Goal: Communication & Community: Answer question/provide support

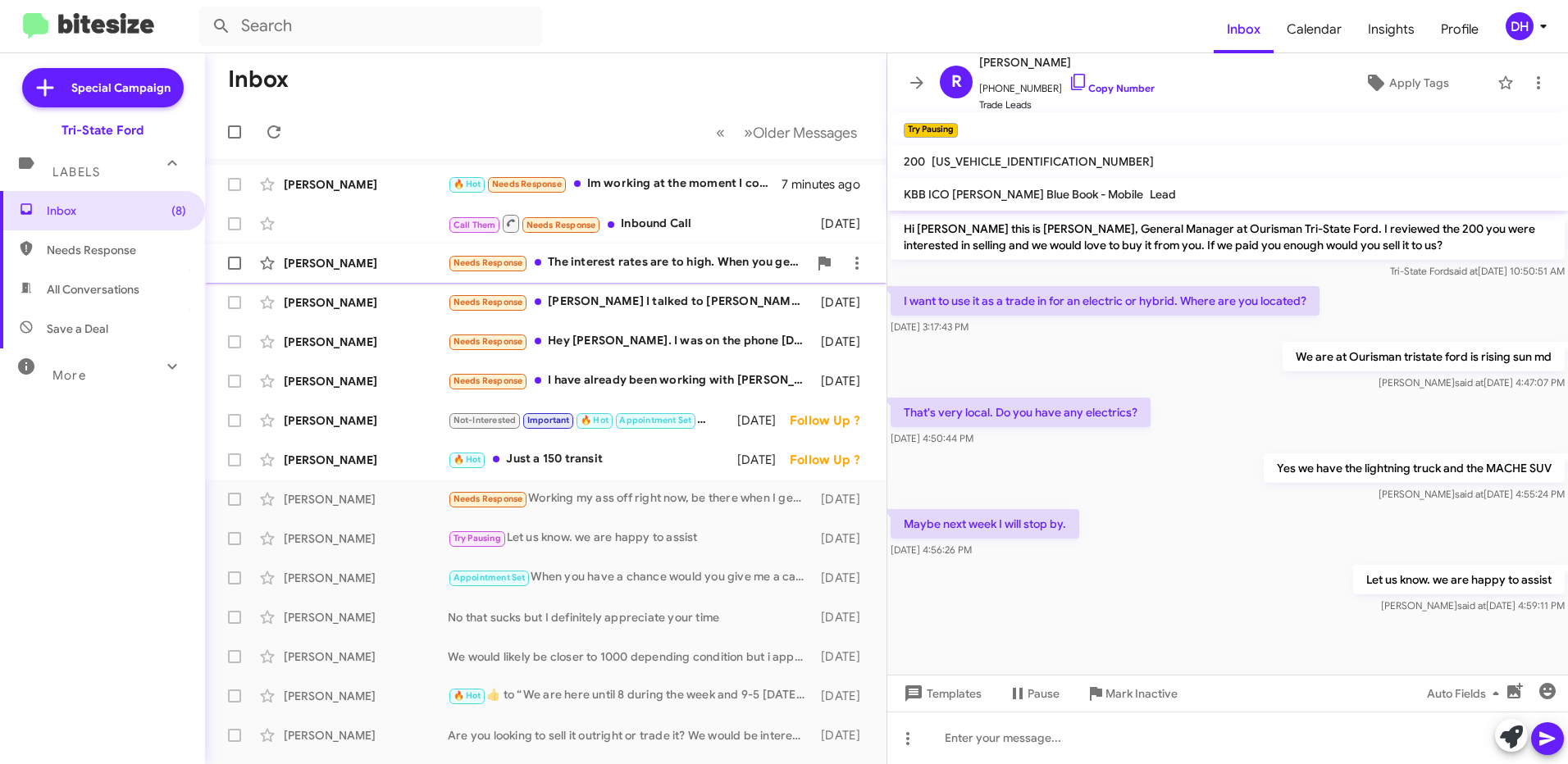
click at [648, 260] on div "Needs Response The interest rates are to high. When you get better rates please…" at bounding box center [627, 263] width 360 height 19
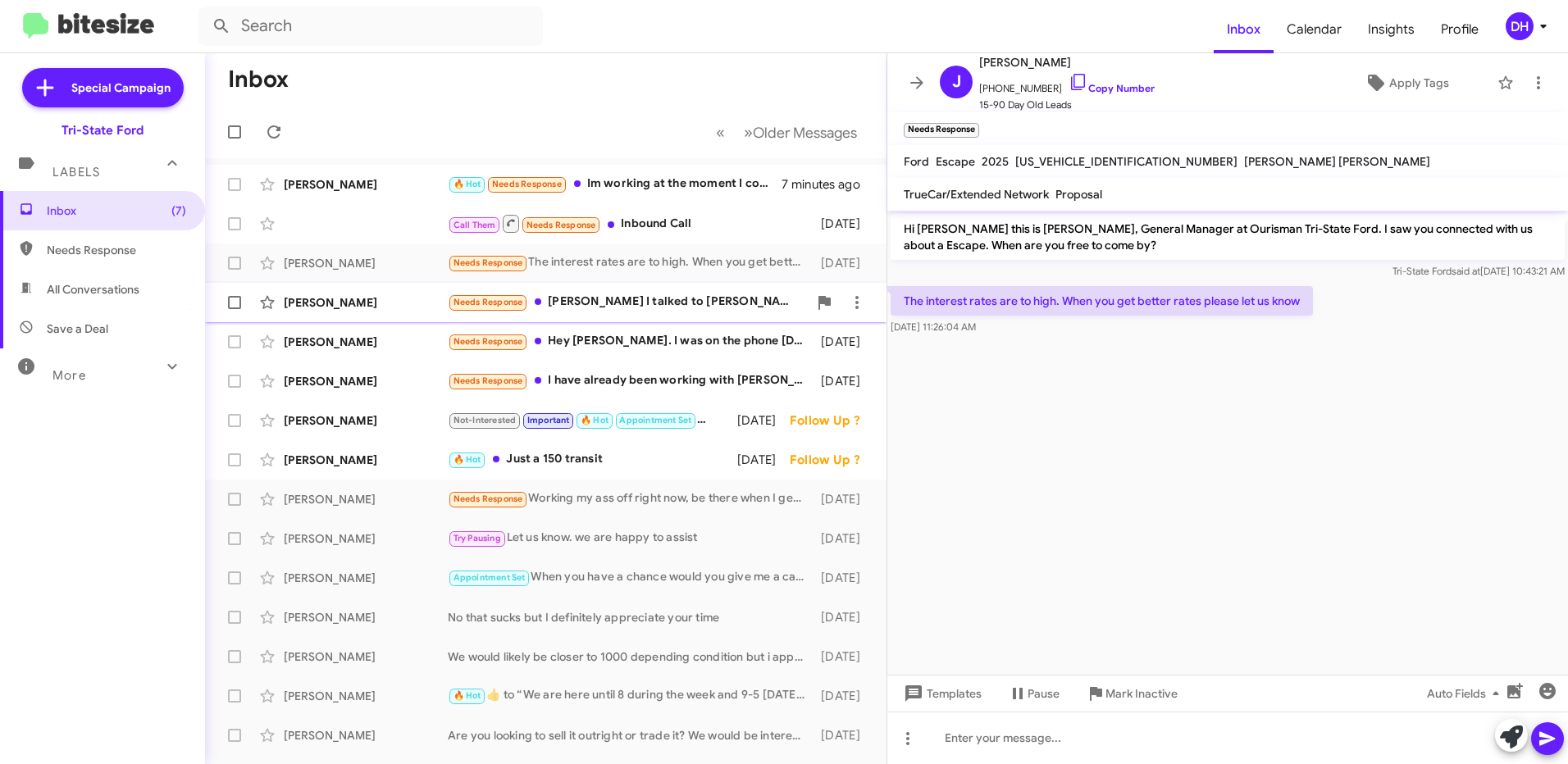
click at [589, 306] on div "Needs Response [PERSON_NAME] I talked to [PERSON_NAME] already. [DATE] and a mo…" at bounding box center [627, 302] width 360 height 19
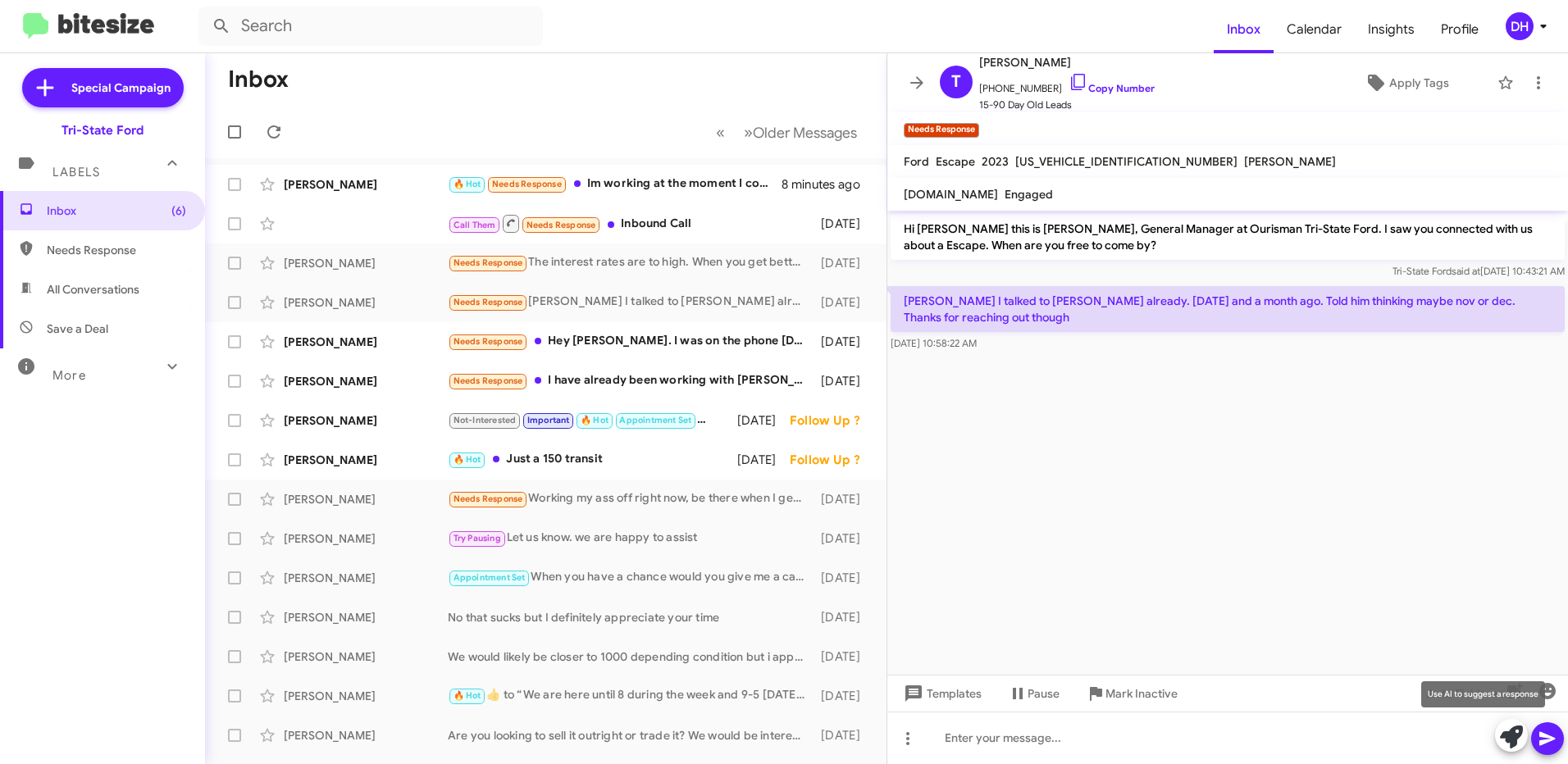
click at [1509, 738] on icon at bounding box center [1512, 737] width 23 height 23
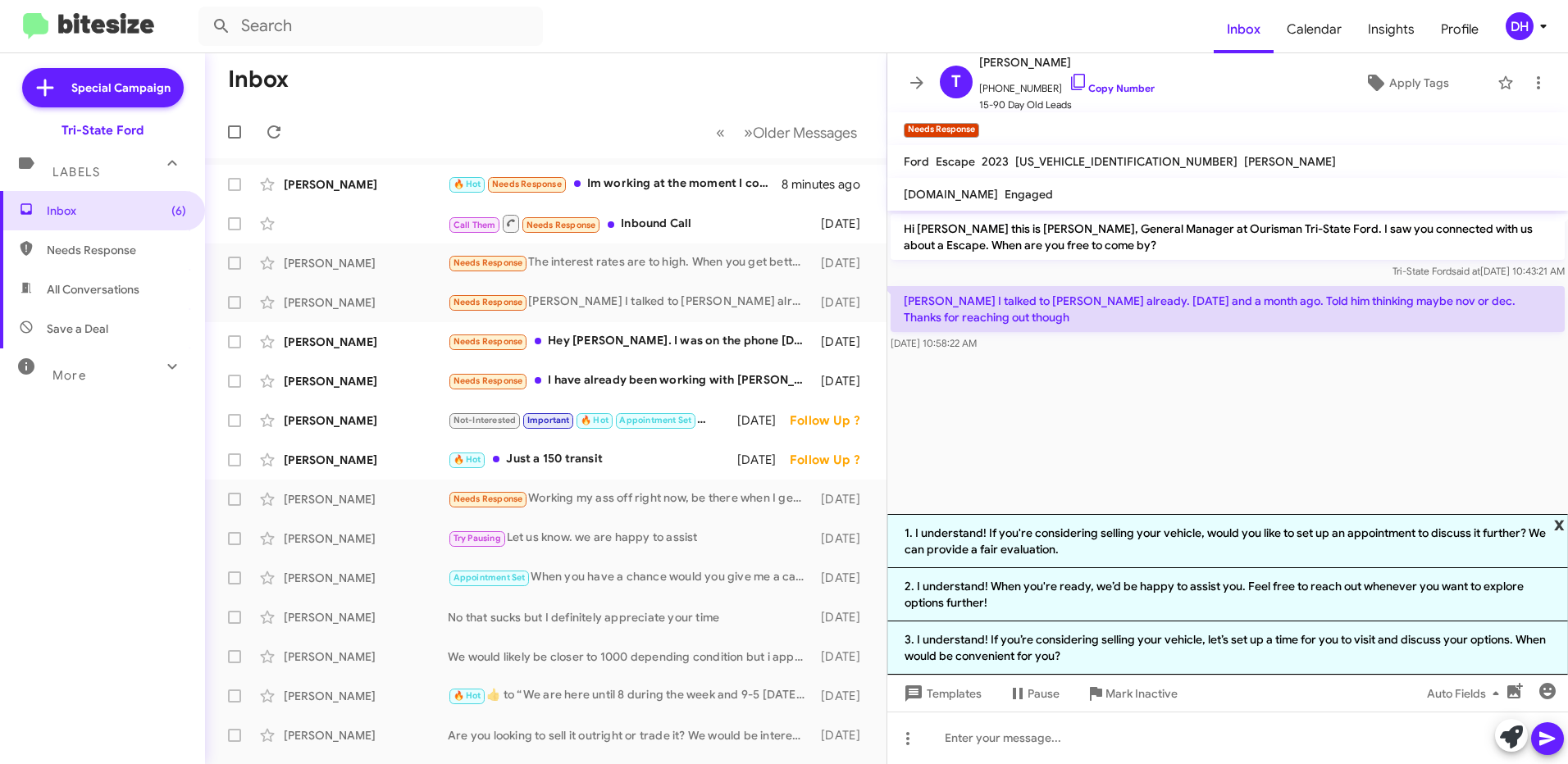
click at [1561, 527] on span "x" at bounding box center [1559, 524] width 10 height 20
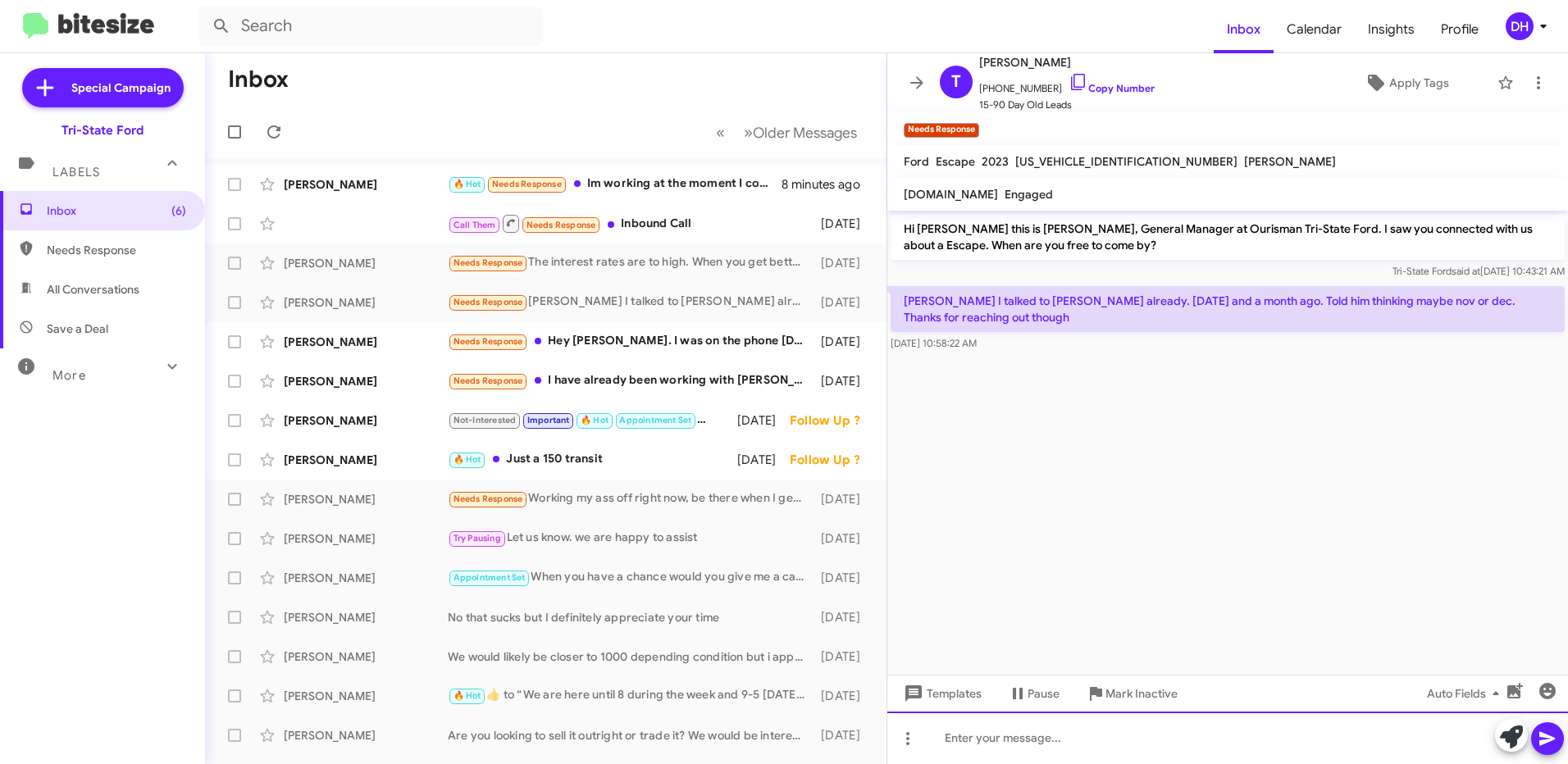
click at [1018, 742] on div at bounding box center [1227, 737] width 680 height 52
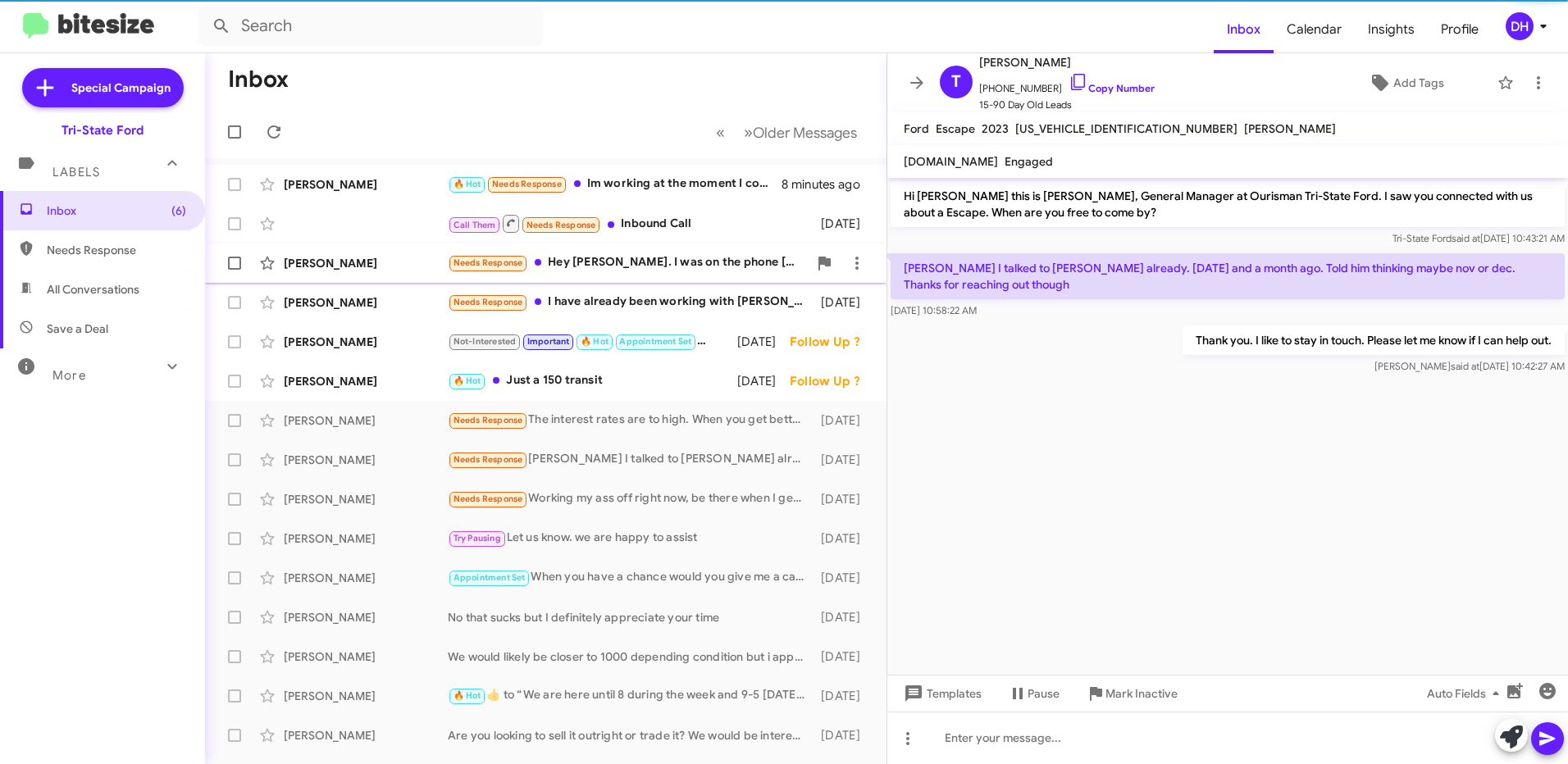
click at [650, 265] on div "Needs Response Hey Derek. I was on the phone yesterday with a manager over ther…" at bounding box center [627, 263] width 360 height 19
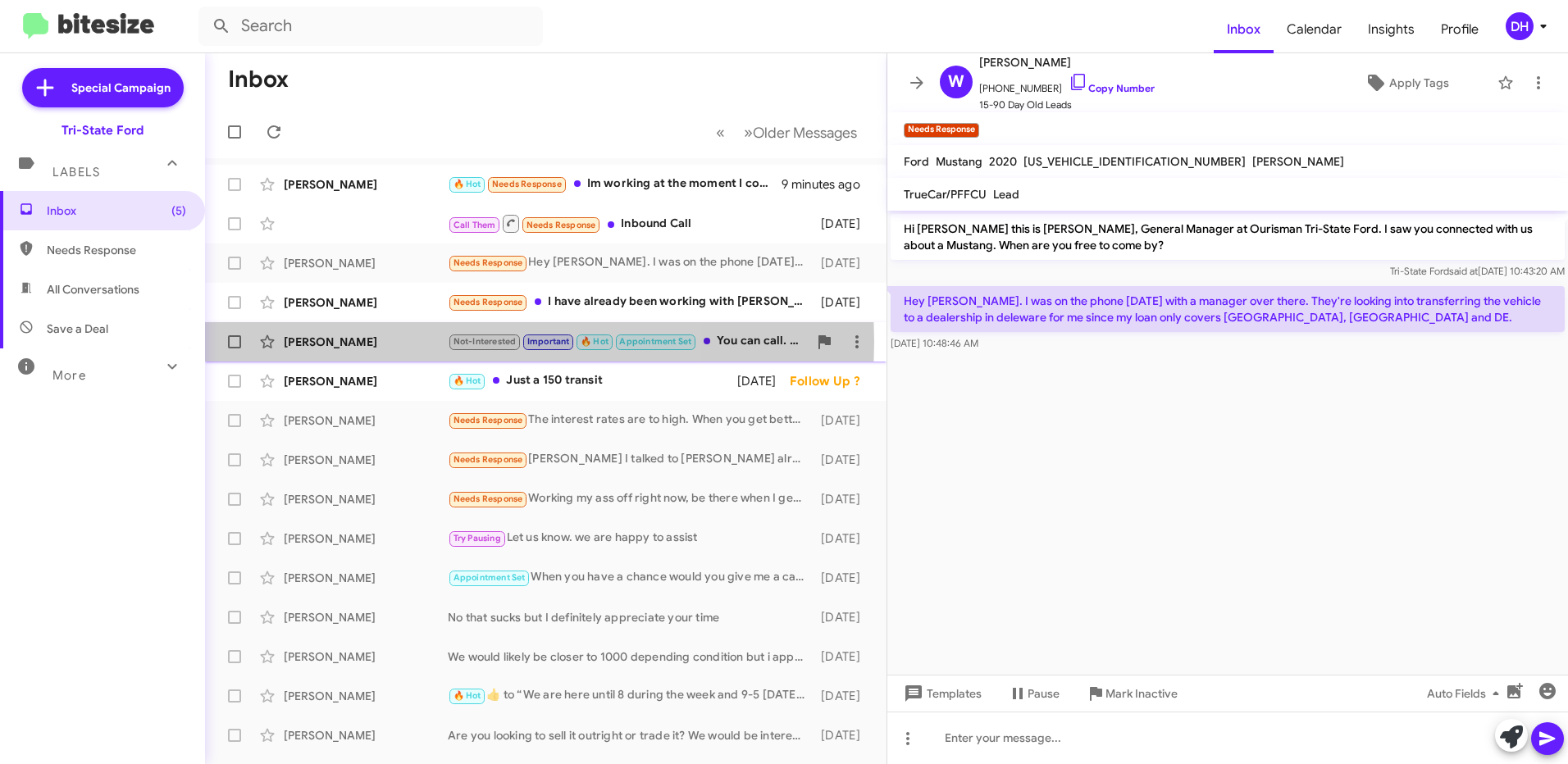
click at [370, 341] on div "[PERSON_NAME]" at bounding box center [366, 341] width 164 height 16
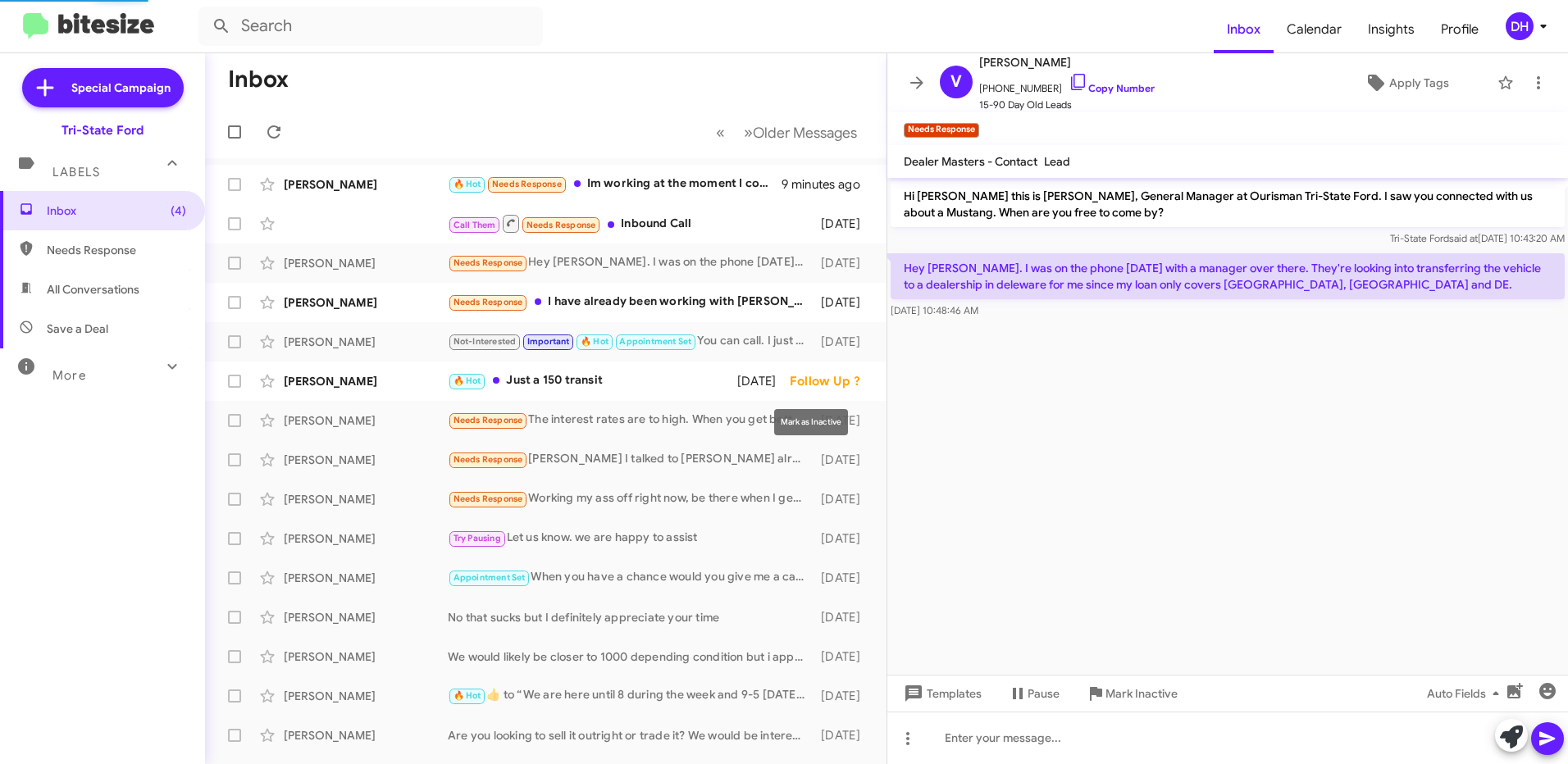
scroll to position [474, 0]
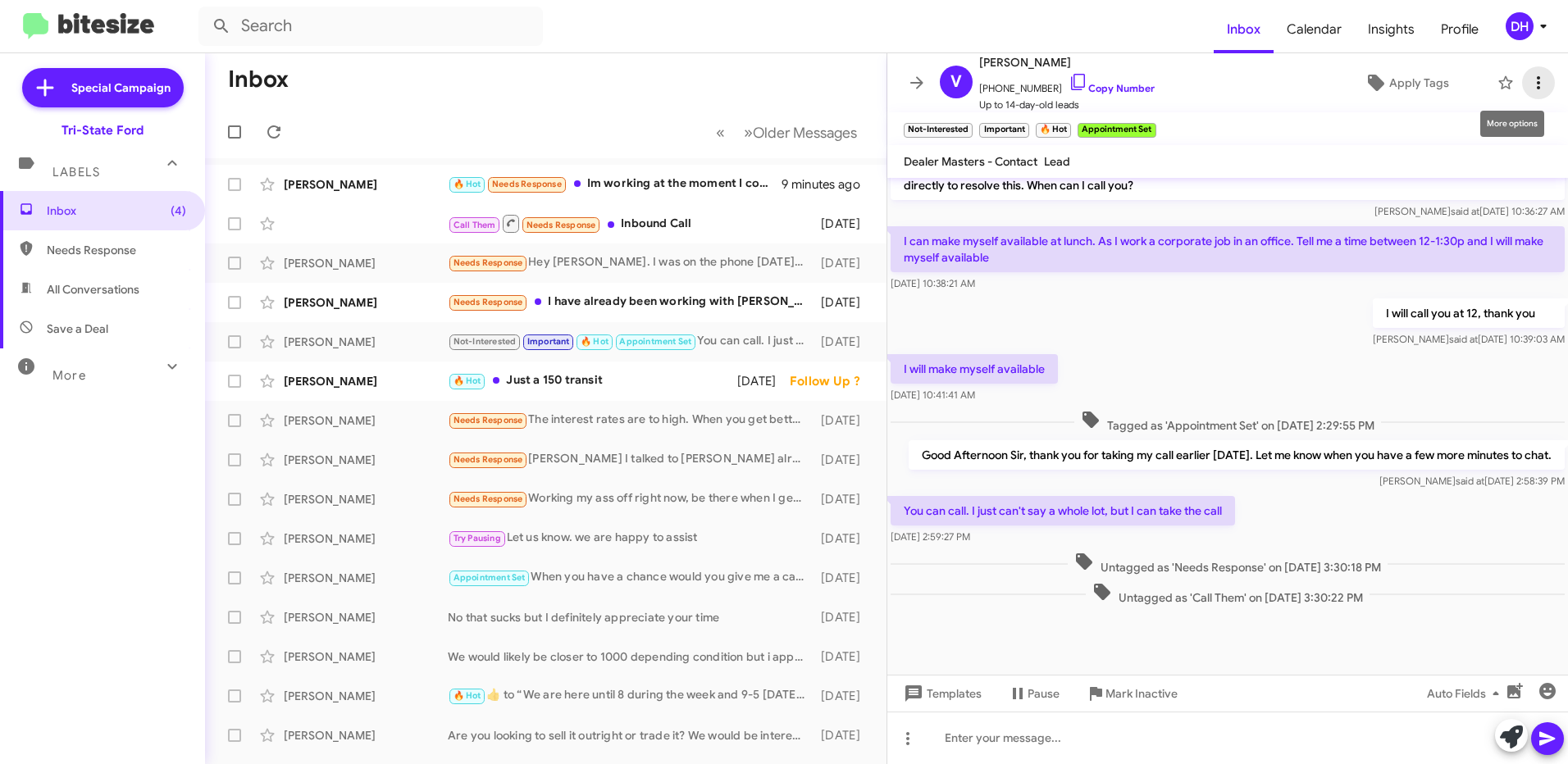
click at [1529, 81] on icon at bounding box center [1538, 82] width 20 height 20
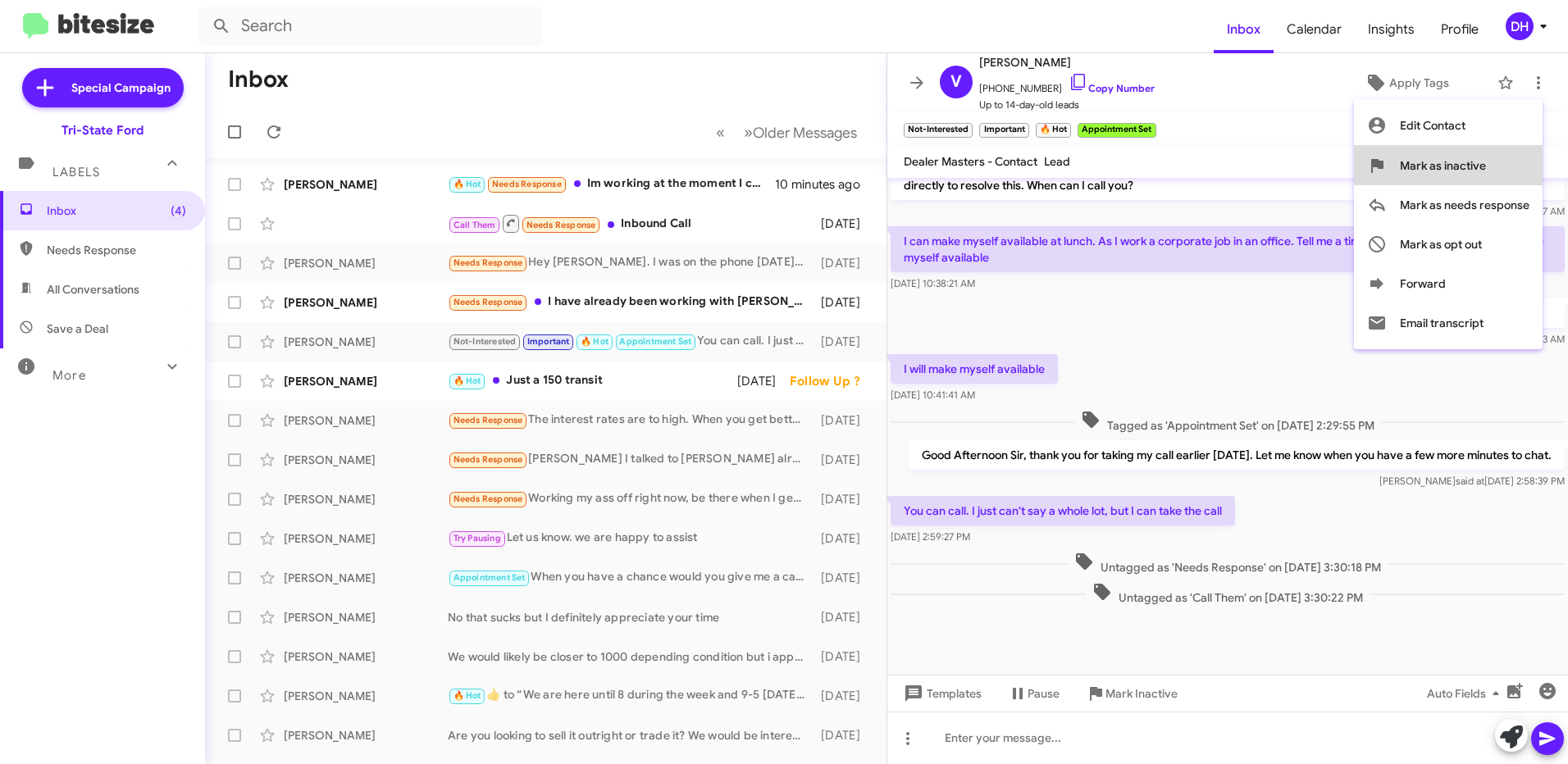
click at [1470, 165] on span "Mark as inactive" at bounding box center [1443, 165] width 86 height 39
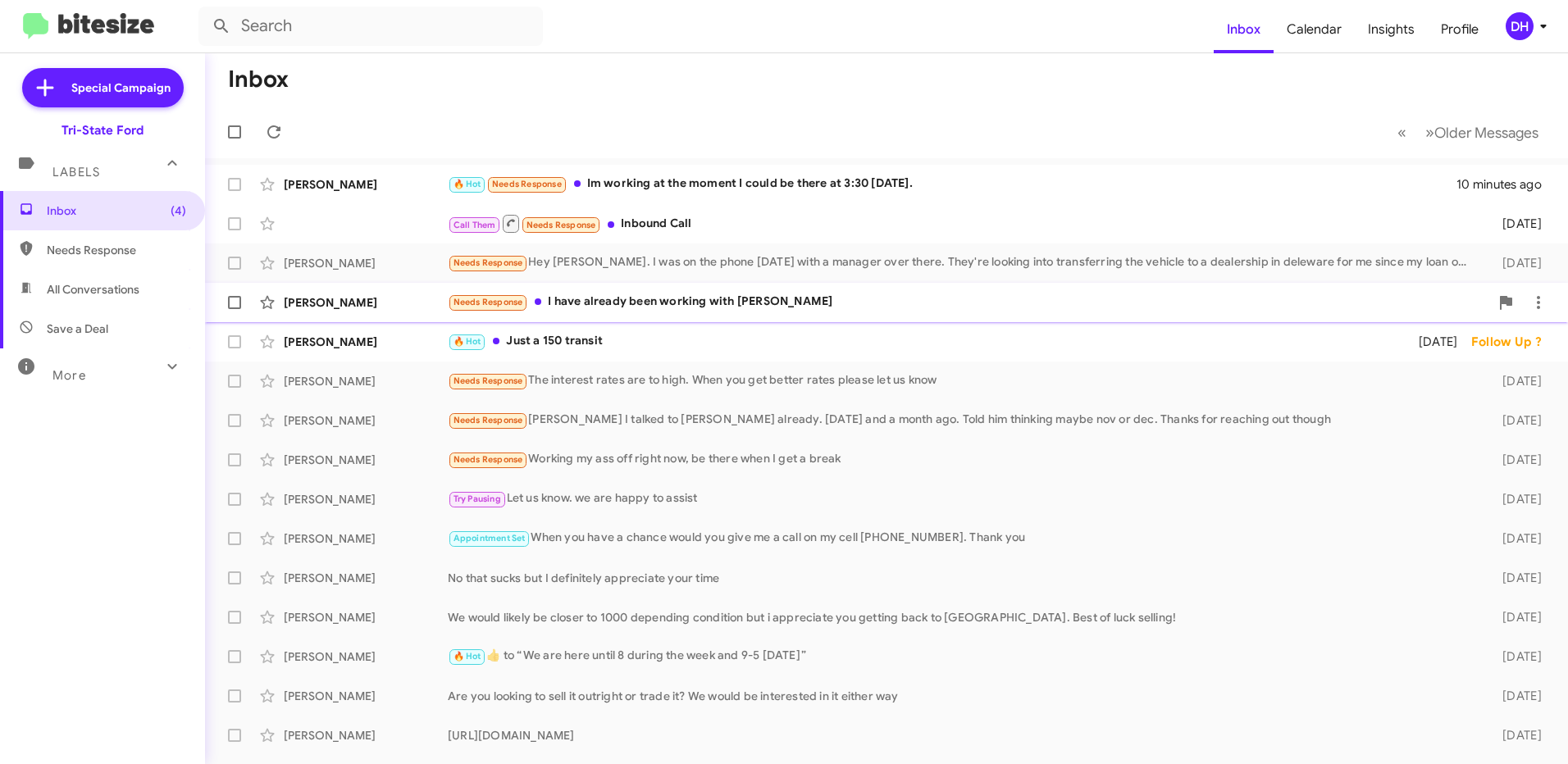
click at [679, 299] on div "Needs Response I have already been working with Mike" at bounding box center [968, 302] width 1041 height 19
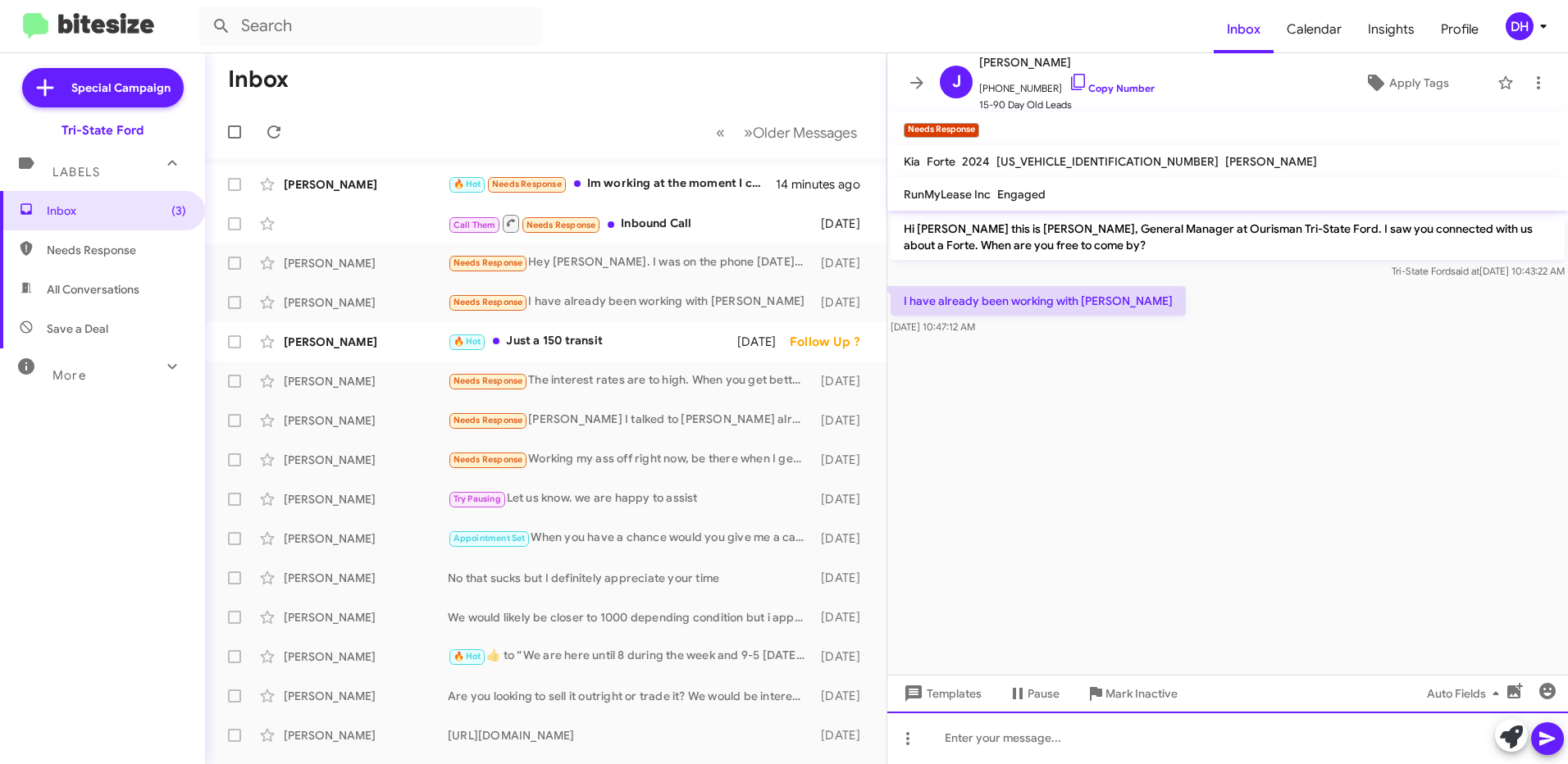
drag, startPoint x: 998, startPoint y: 744, endPoint x: 1001, endPoint y: 752, distance: 8.5
click at [999, 749] on div at bounding box center [1227, 737] width 680 height 52
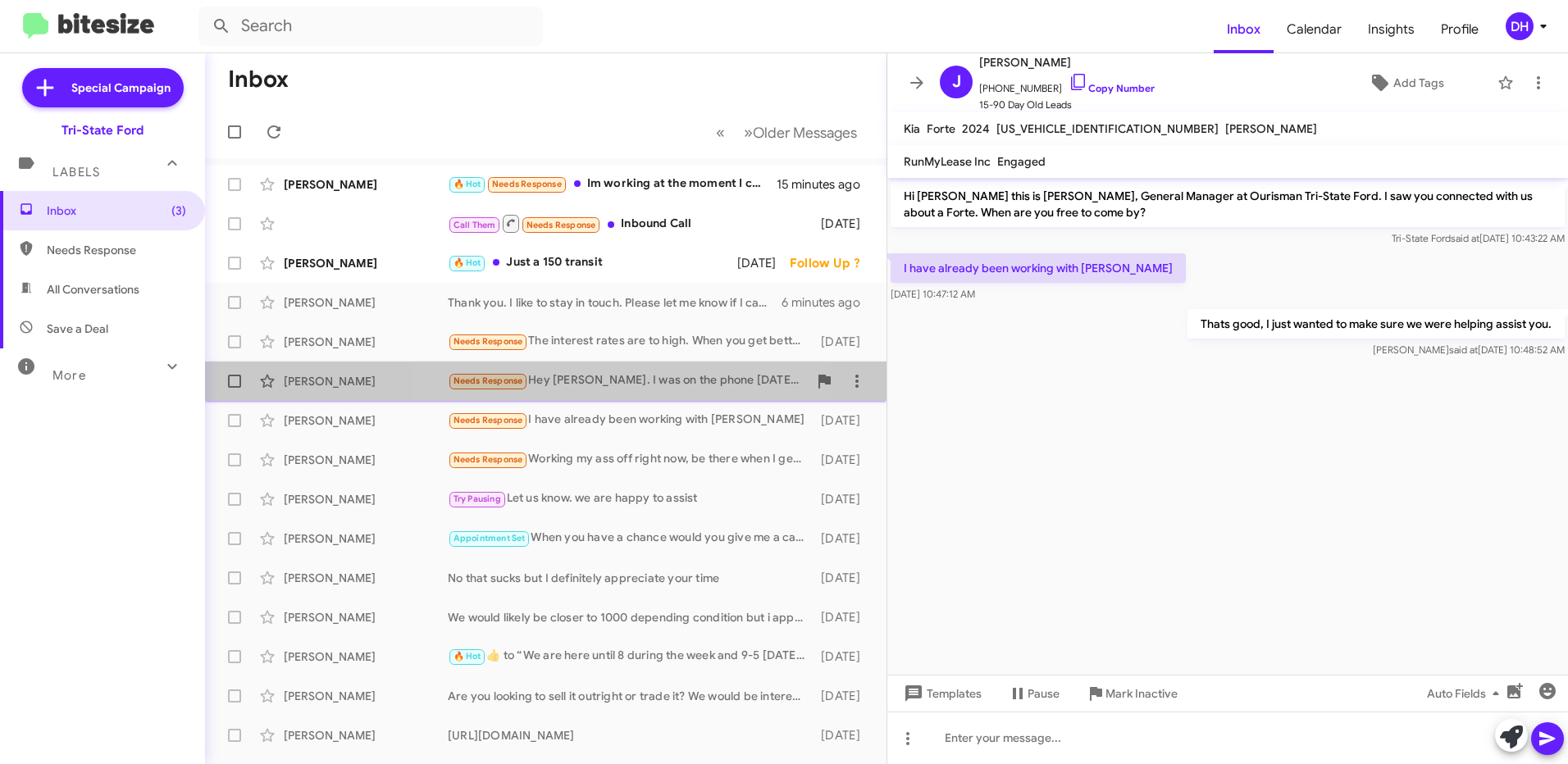
click at [598, 378] on div "Needs Response Hey Derek. I was on the phone yesterday with a manager over ther…" at bounding box center [627, 381] width 360 height 19
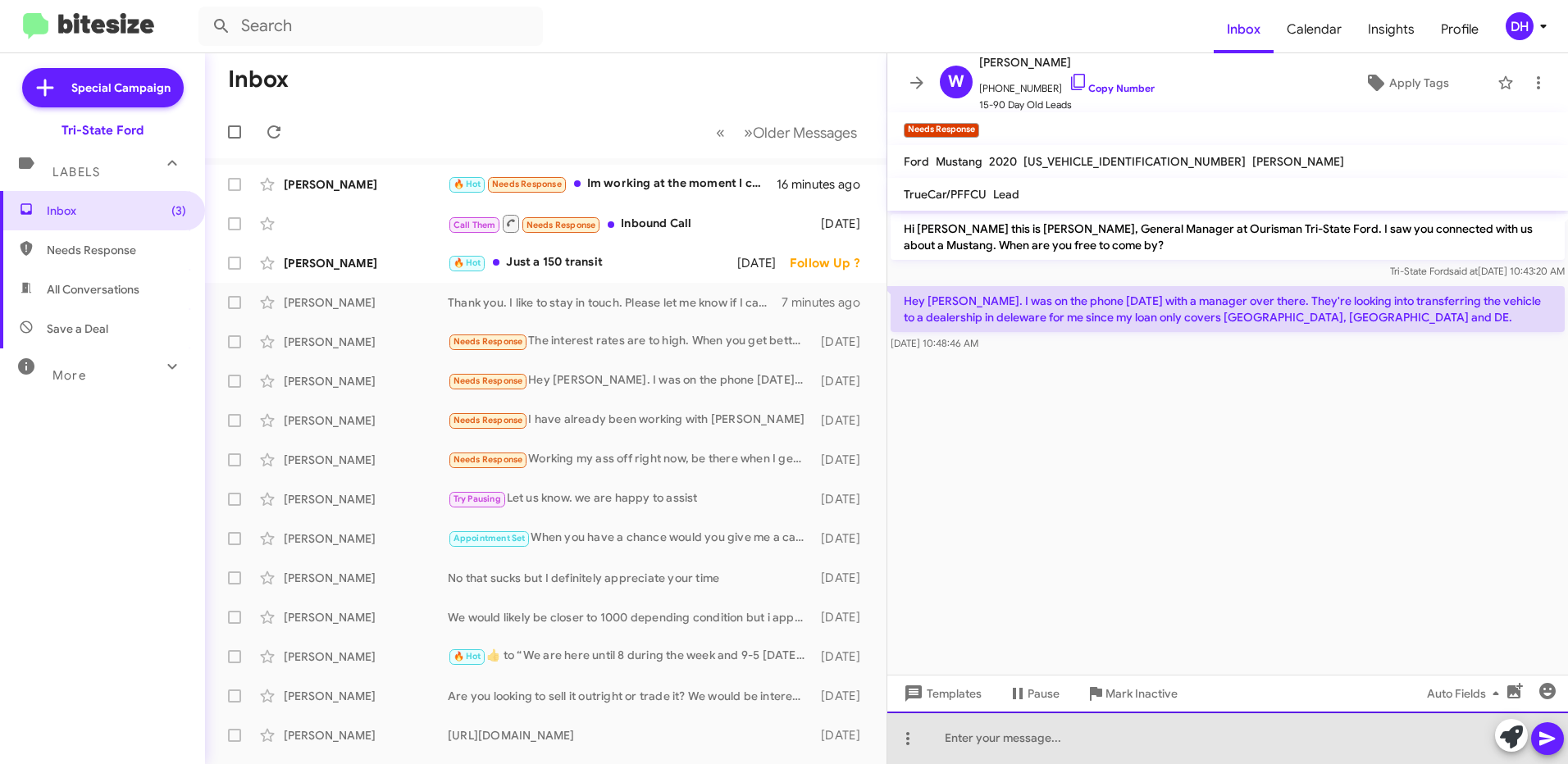
click at [1041, 742] on div at bounding box center [1227, 737] width 680 height 52
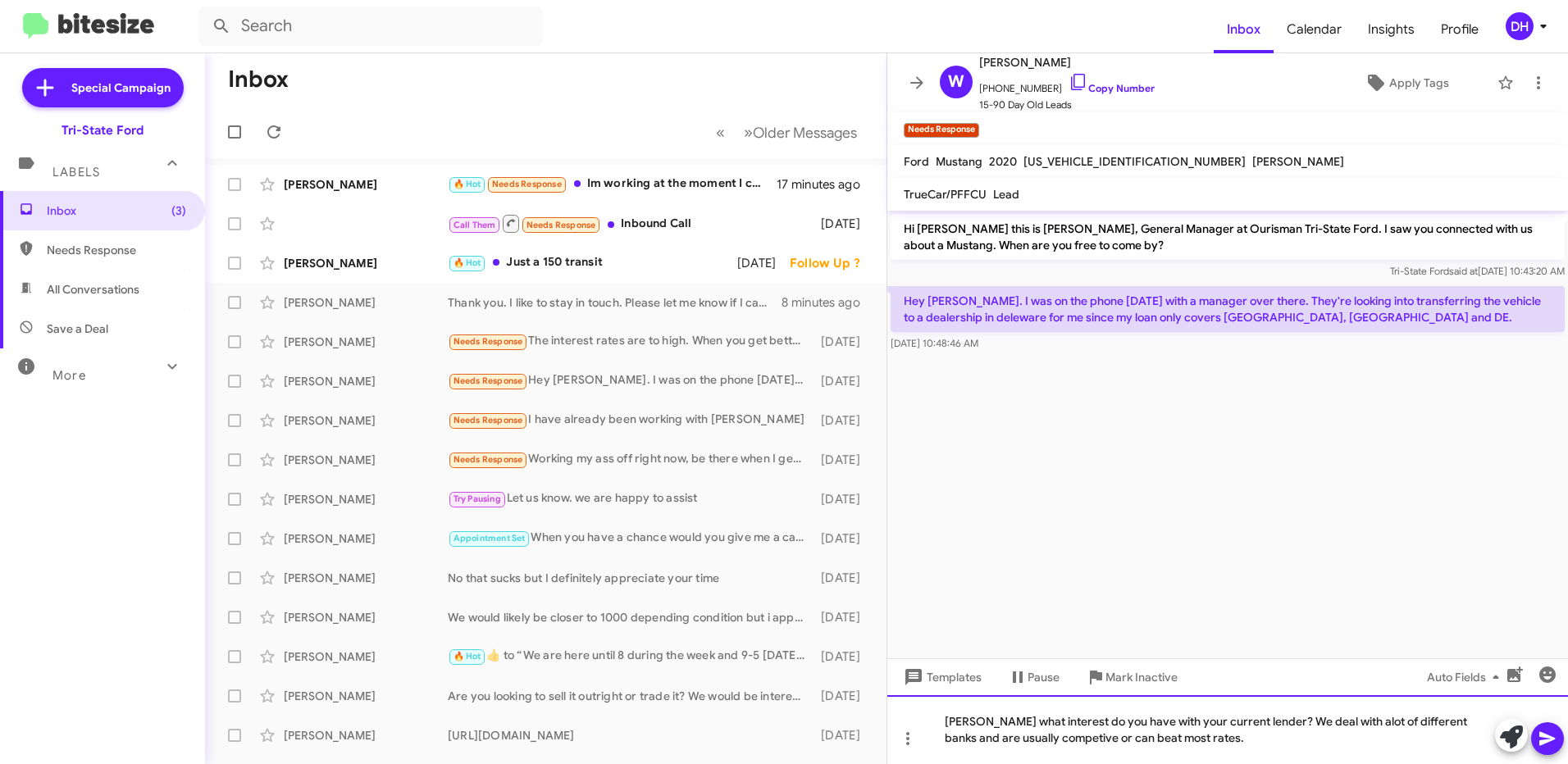
drag, startPoint x: 1344, startPoint y: 716, endPoint x: 1362, endPoint y: 732, distance: 24.1
click at [1344, 716] on div "Mr. Gross what interest do you have with your current lender? We deal with alot…" at bounding box center [1227, 730] width 680 height 69
click at [1067, 743] on div "Mr. Gross what interest do you have with your current lender? We deal with a lo…" at bounding box center [1227, 730] width 680 height 69
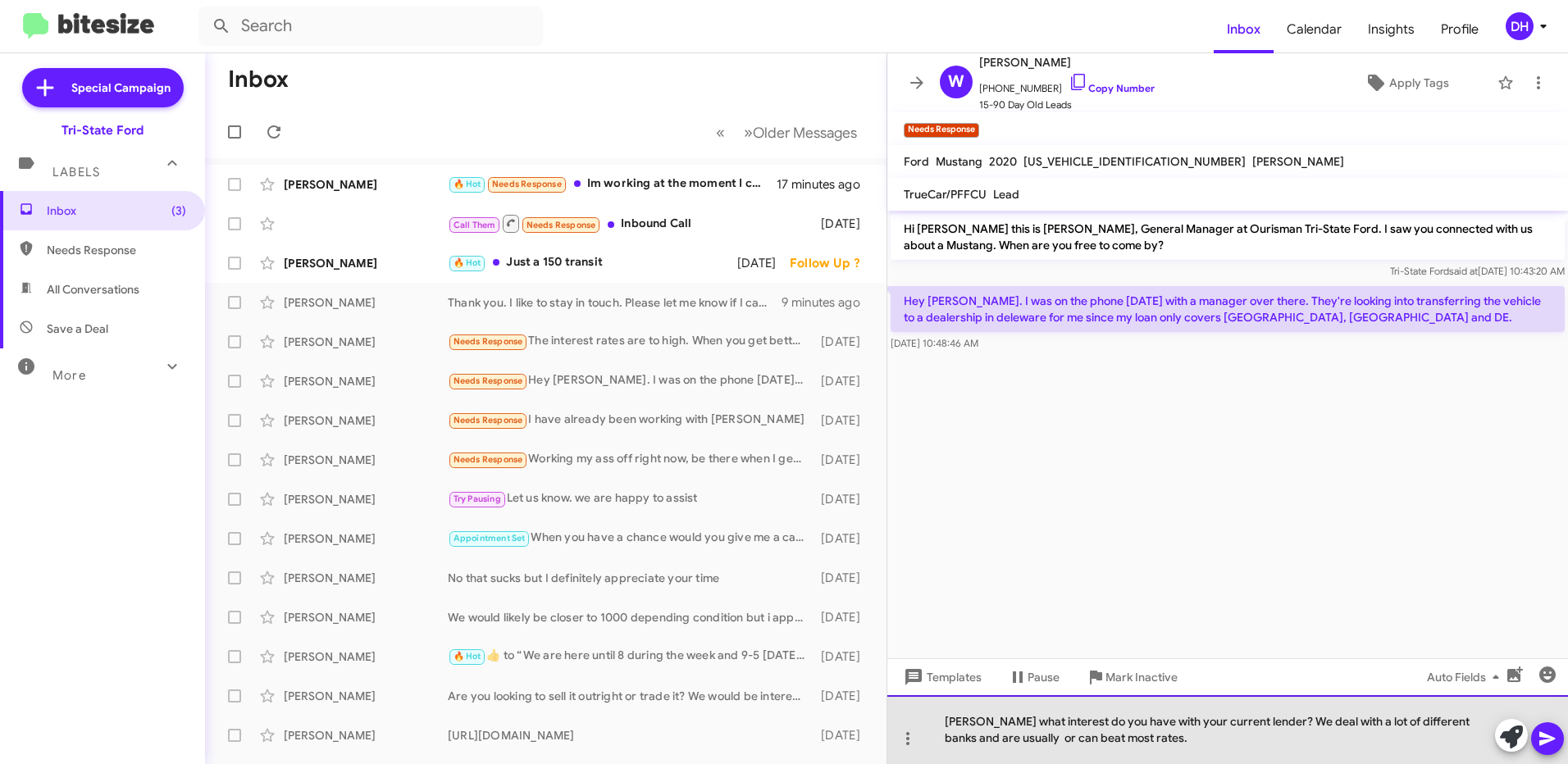
click at [1039, 742] on div "Mr. Gross what interest do you have with your current lender? We deal with a lo…" at bounding box center [1227, 730] width 680 height 69
click at [1164, 738] on div "Mr. Gross what interest do you have with your current lender? We deal with a lo…" at bounding box center [1227, 730] width 680 height 69
click at [1139, 743] on div "Mr. Gross what interest do you have with your current lender? We deal with a lo…" at bounding box center [1227, 730] width 680 height 69
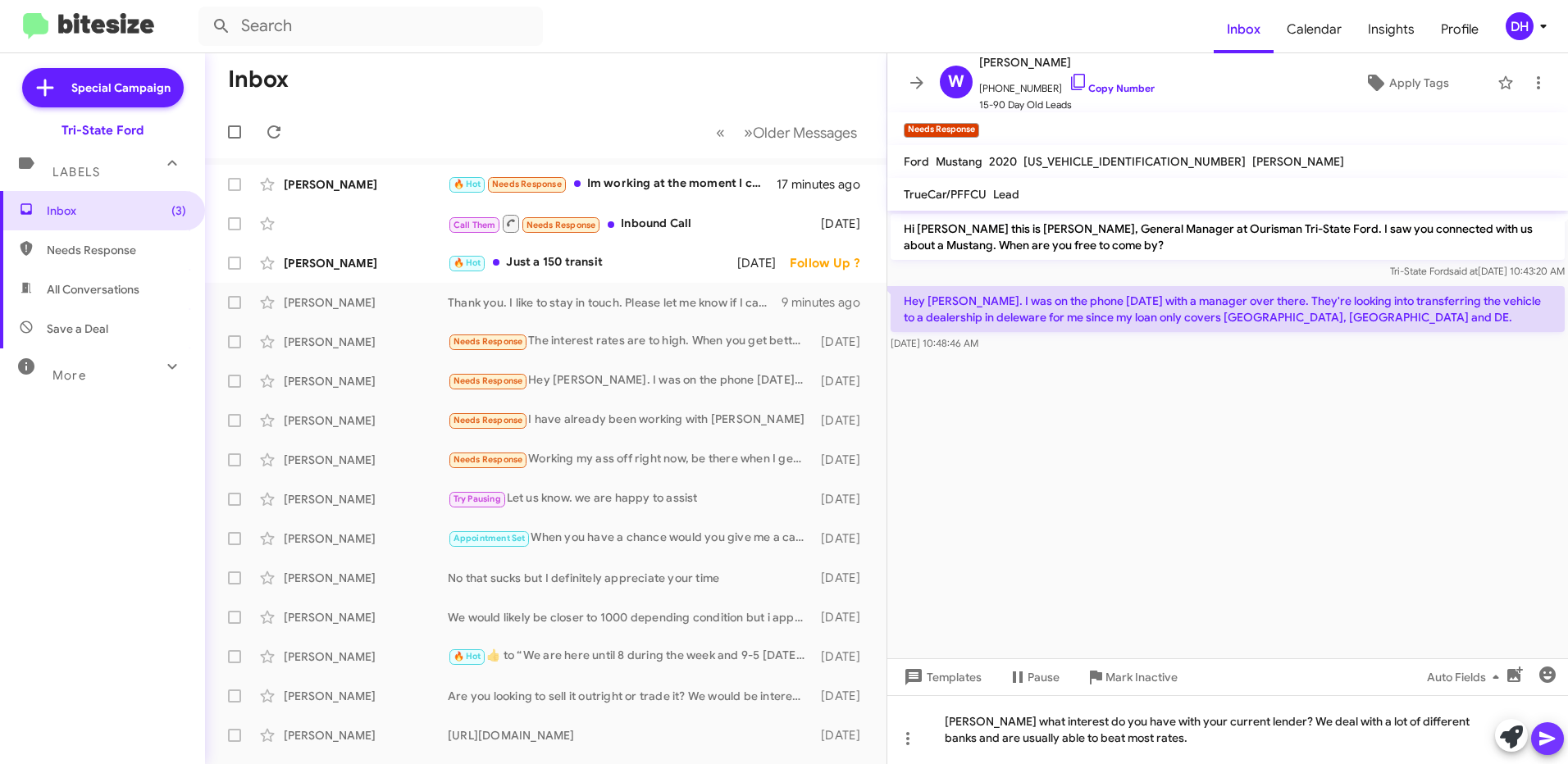
click at [1552, 739] on icon at bounding box center [1547, 738] width 20 height 20
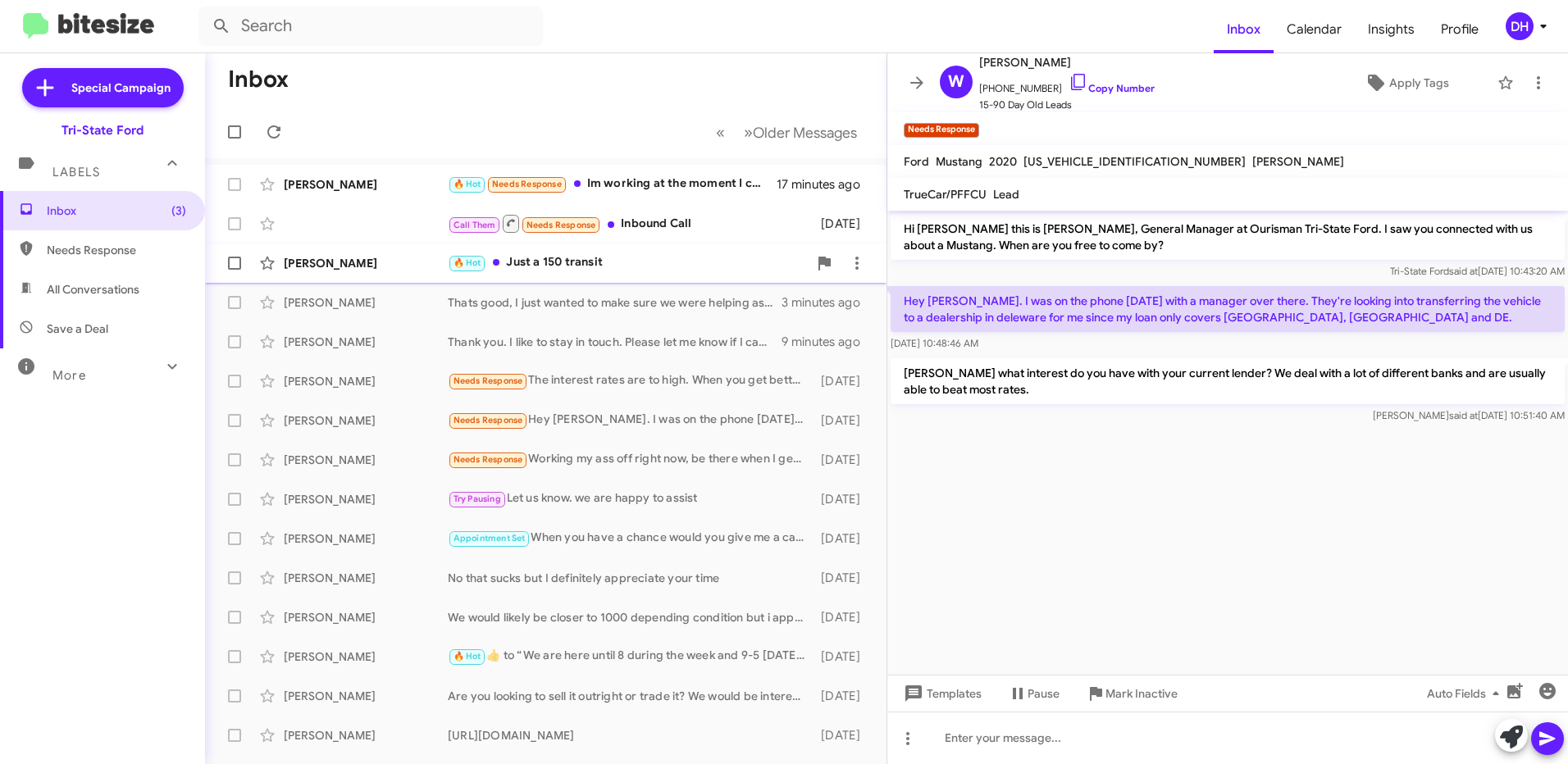
click at [332, 267] on div "[PERSON_NAME]" at bounding box center [366, 262] width 164 height 16
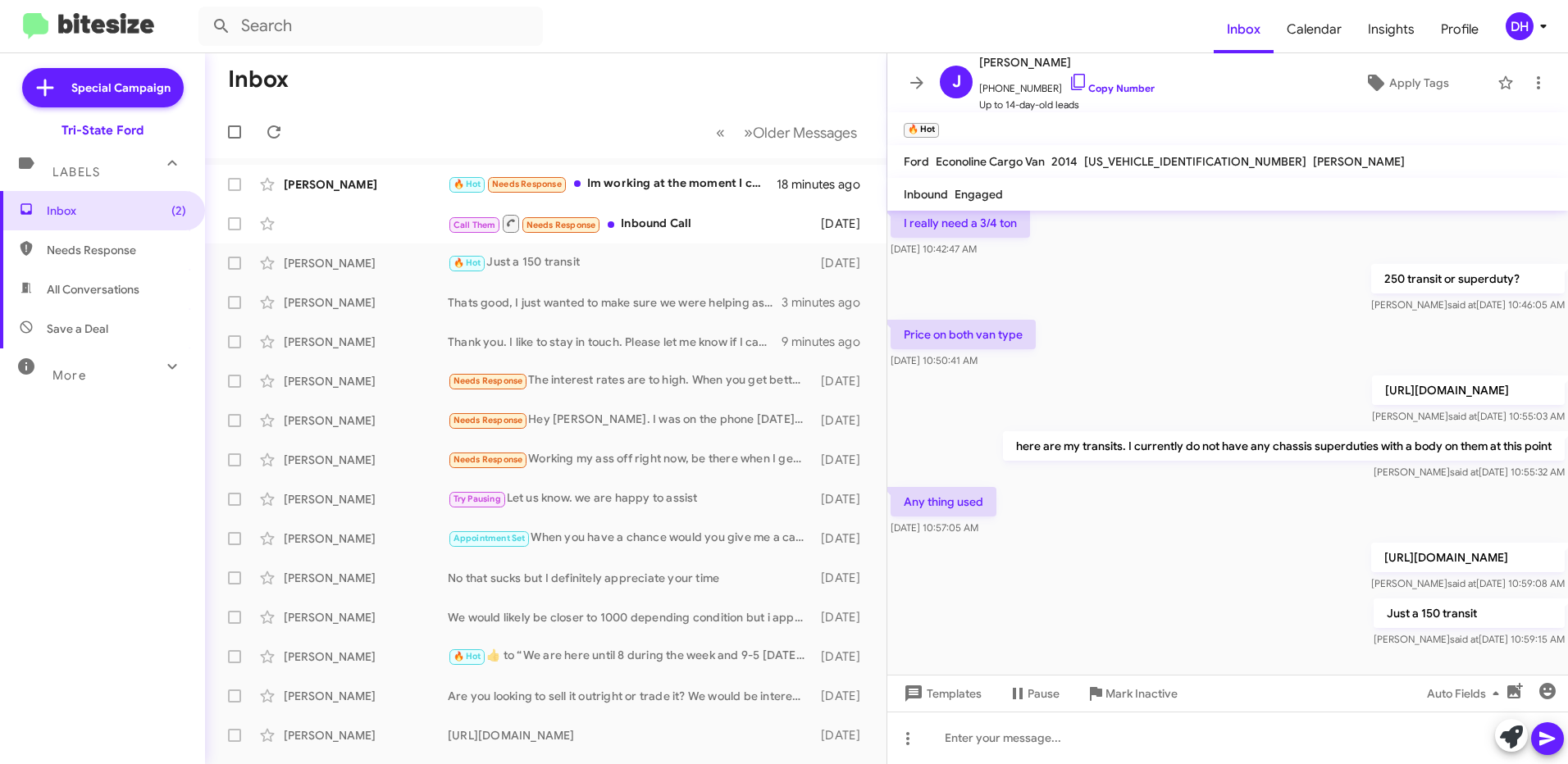
scroll to position [167, 0]
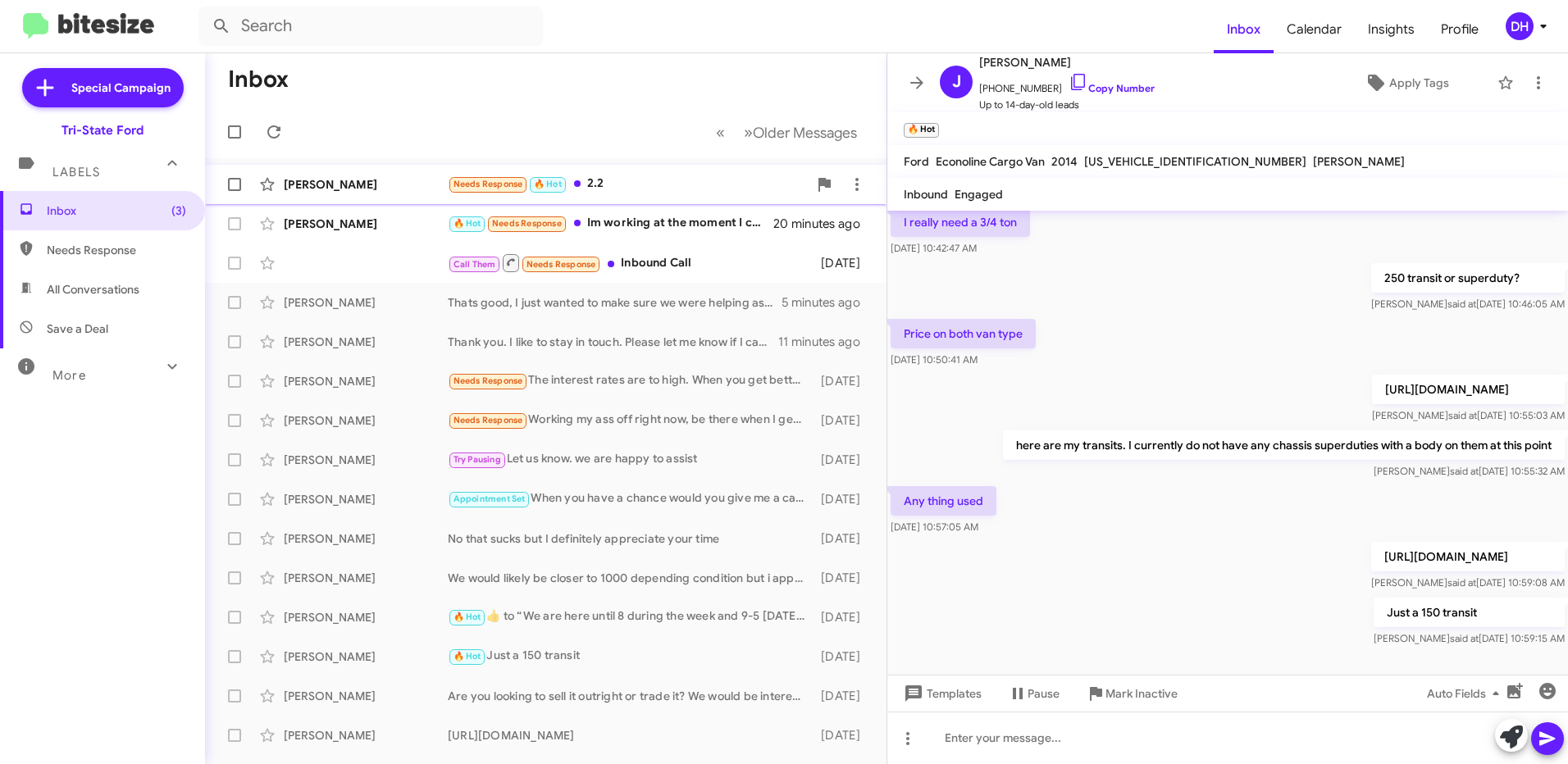
click at [626, 177] on div "Needs Response 🔥 Hot 2.2" at bounding box center [627, 184] width 360 height 19
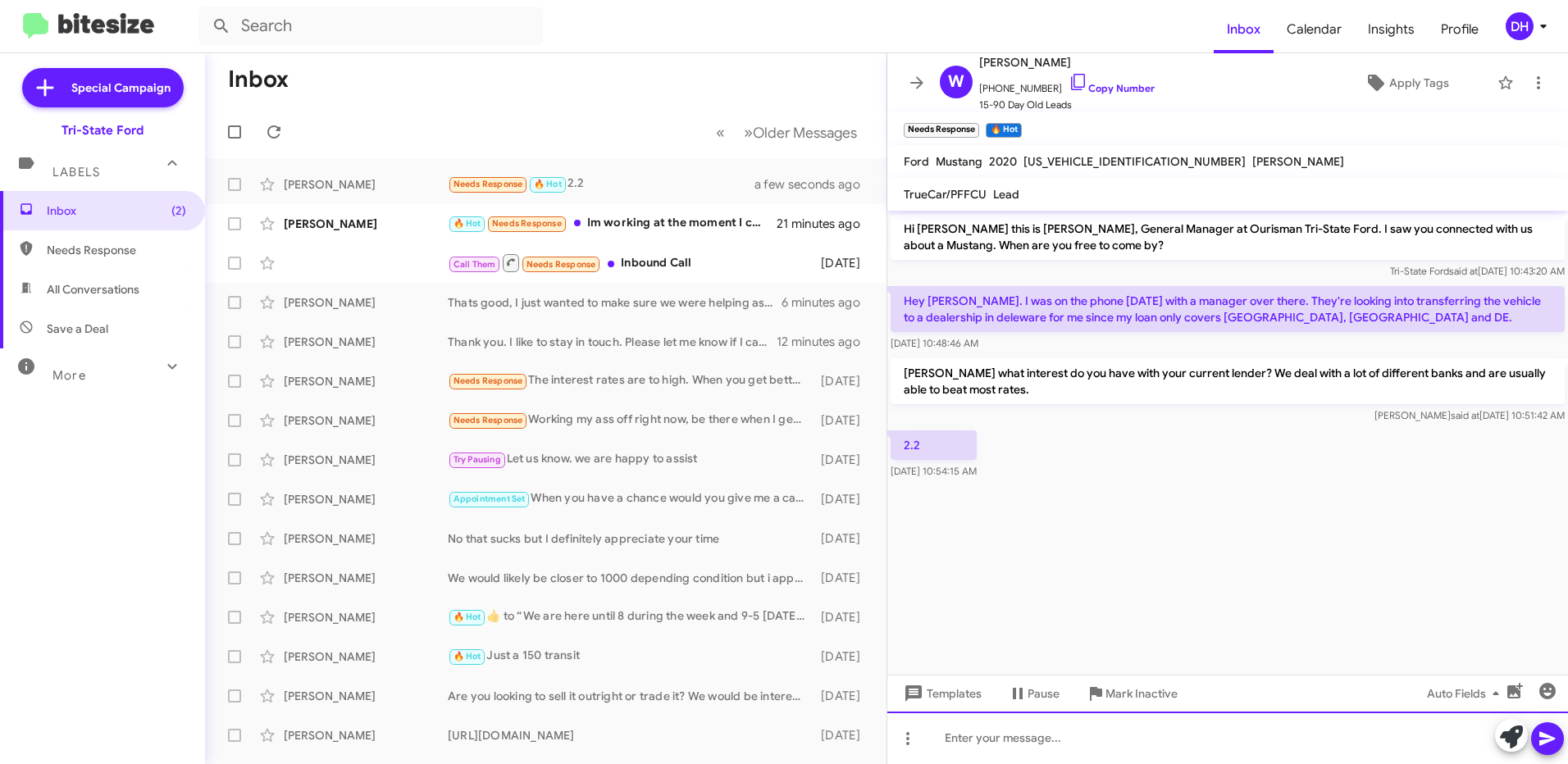
click at [1035, 750] on div at bounding box center [1227, 737] width 680 height 52
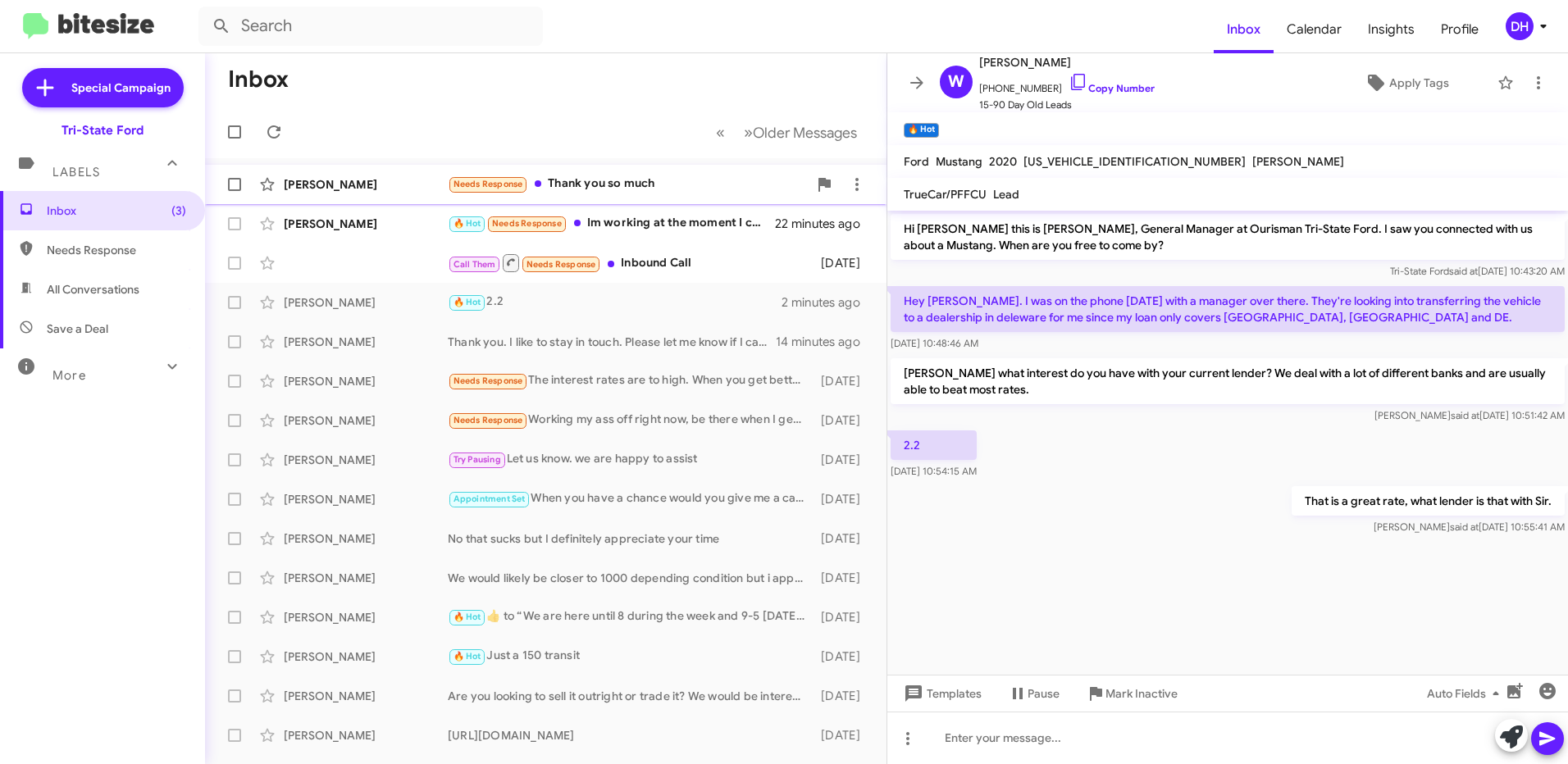
click at [590, 182] on div "Needs Response Thank you so much" at bounding box center [627, 184] width 360 height 19
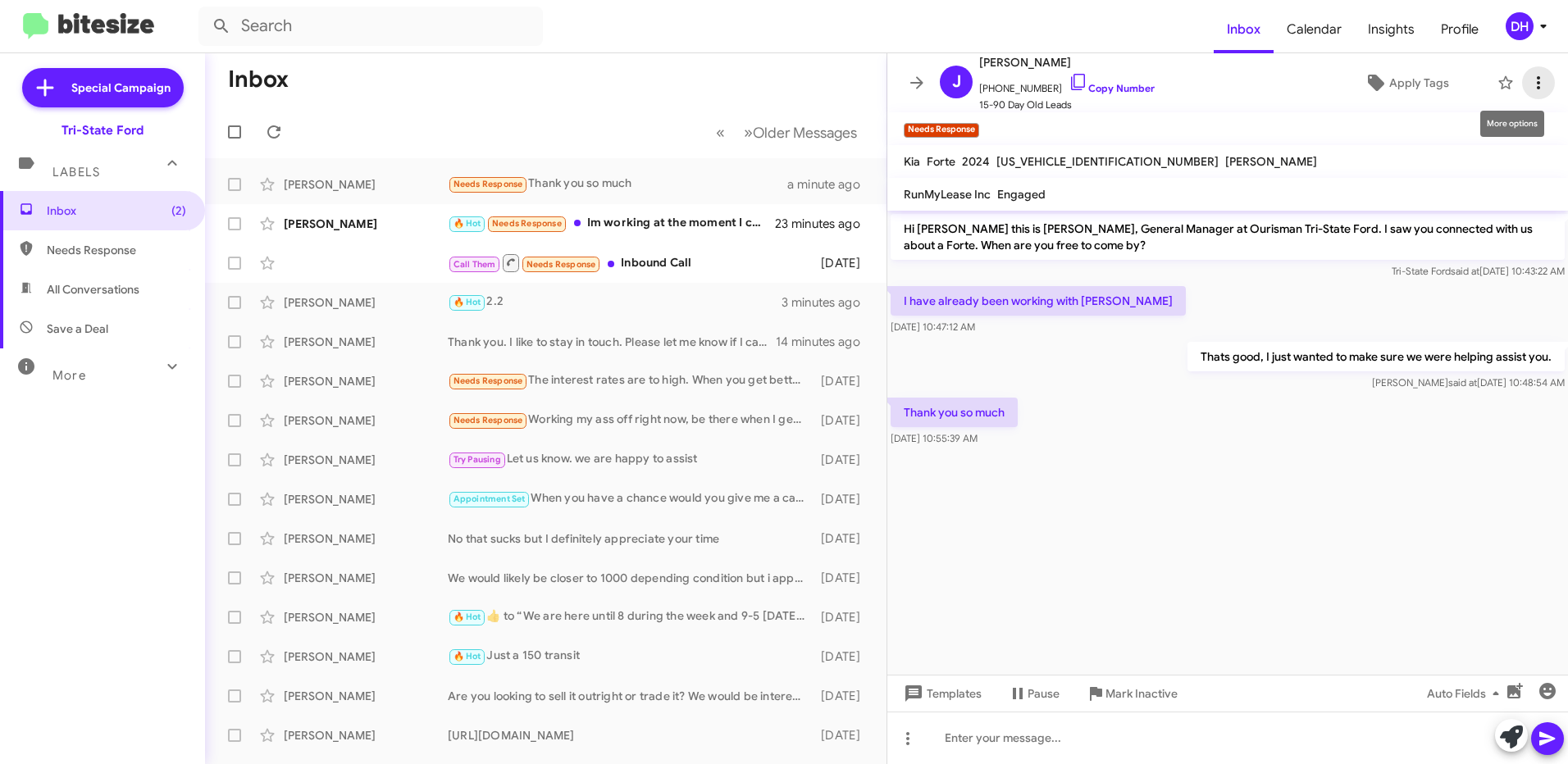
click at [1530, 84] on icon at bounding box center [1538, 82] width 20 height 20
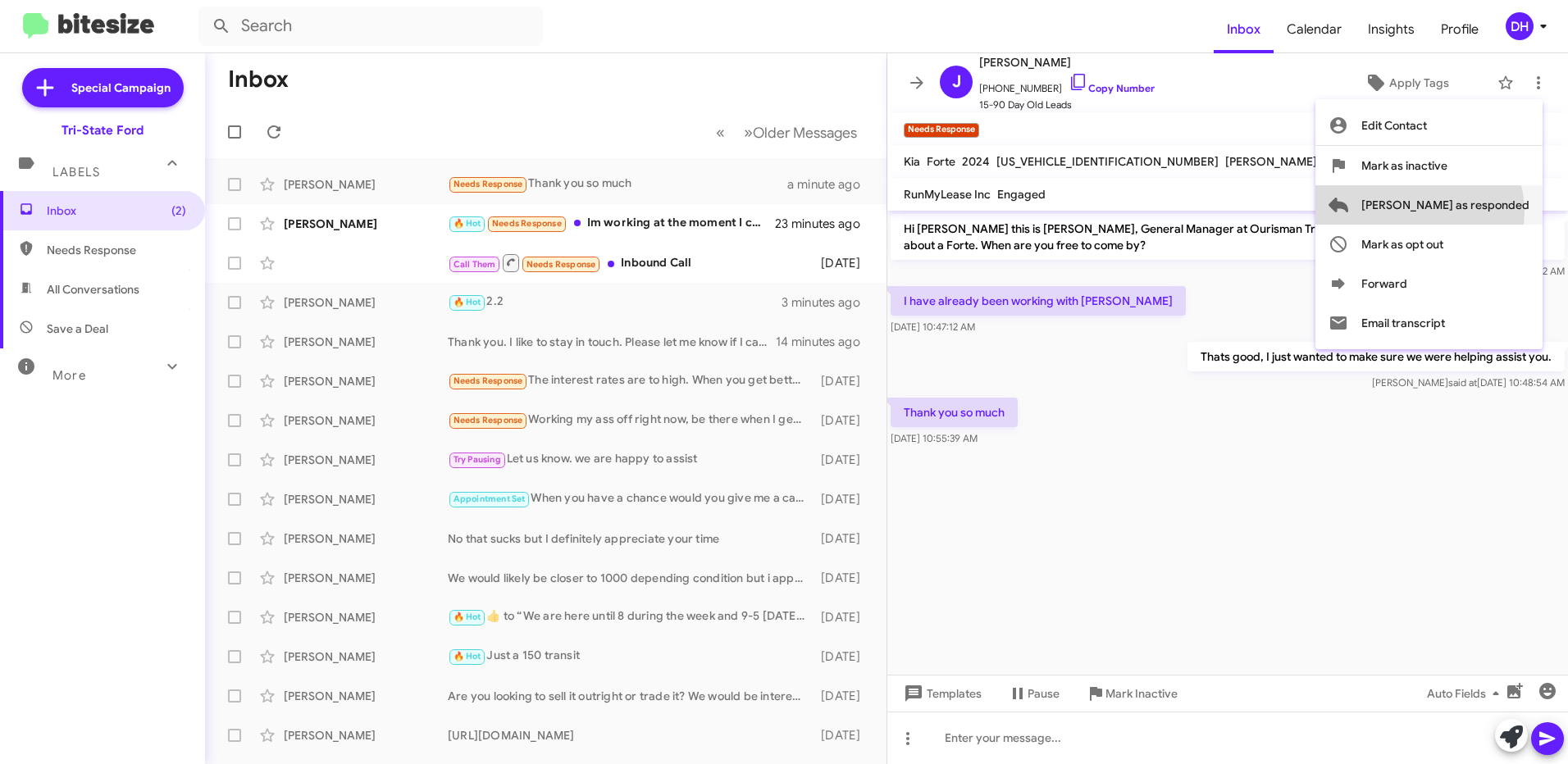
click at [1485, 212] on span "Mark as responded" at bounding box center [1446, 204] width 168 height 39
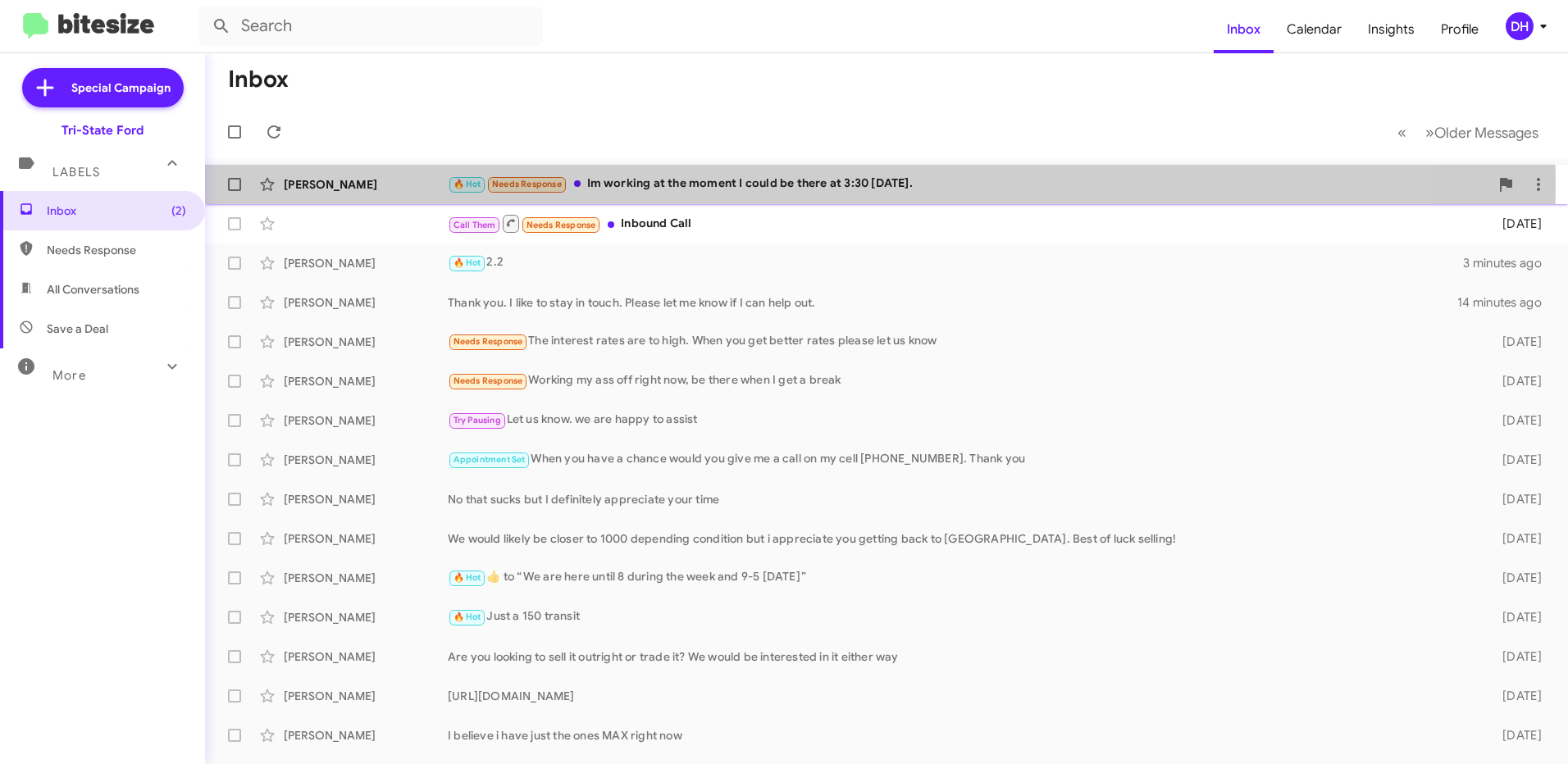
click at [765, 184] on div "🔥 Hot Needs Response Im working at the moment I could be there at 3:30 today." at bounding box center [968, 184] width 1041 height 19
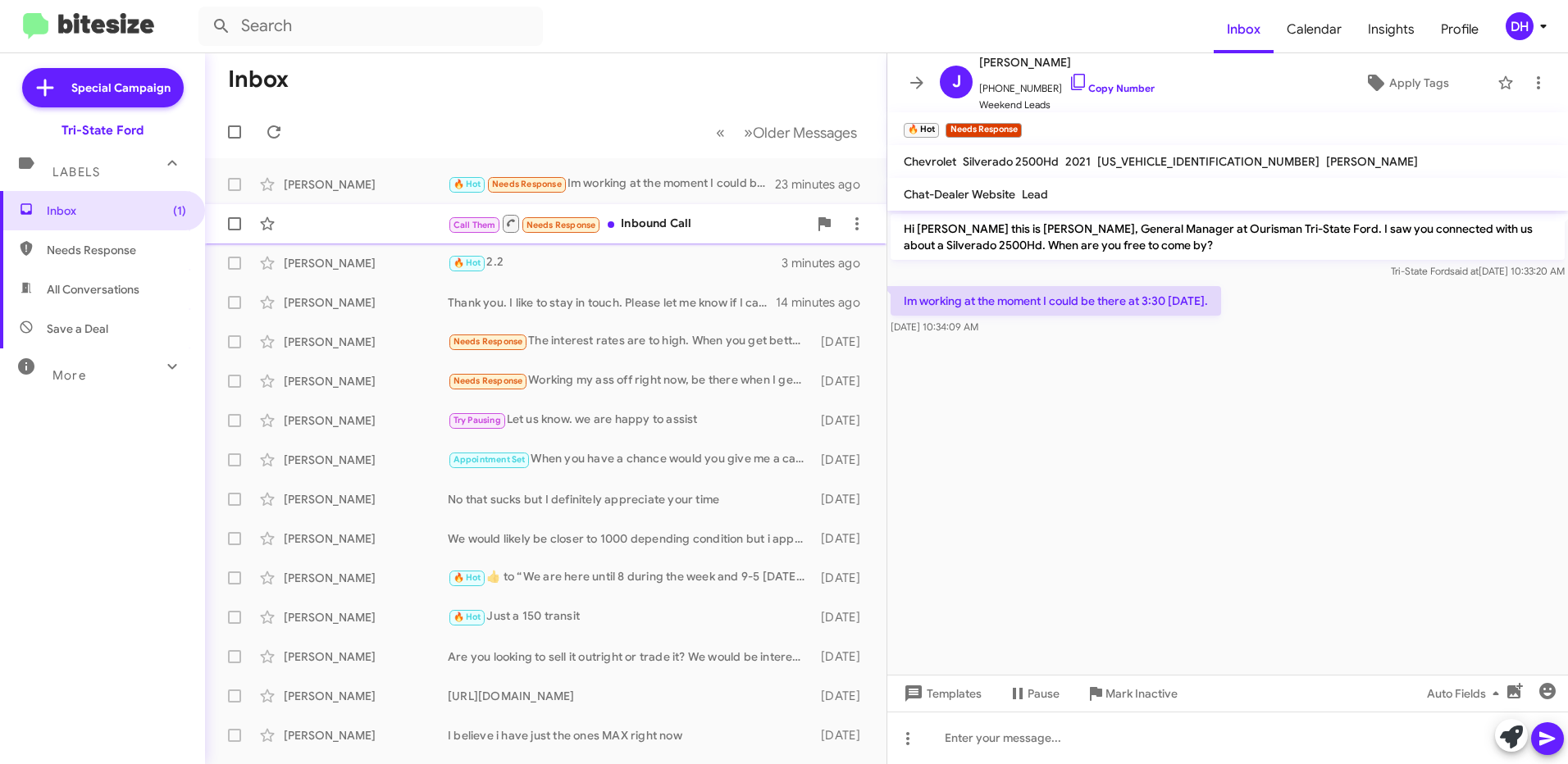
click at [679, 224] on div "Call Them Needs Response Inbound Call" at bounding box center [627, 222] width 360 height 20
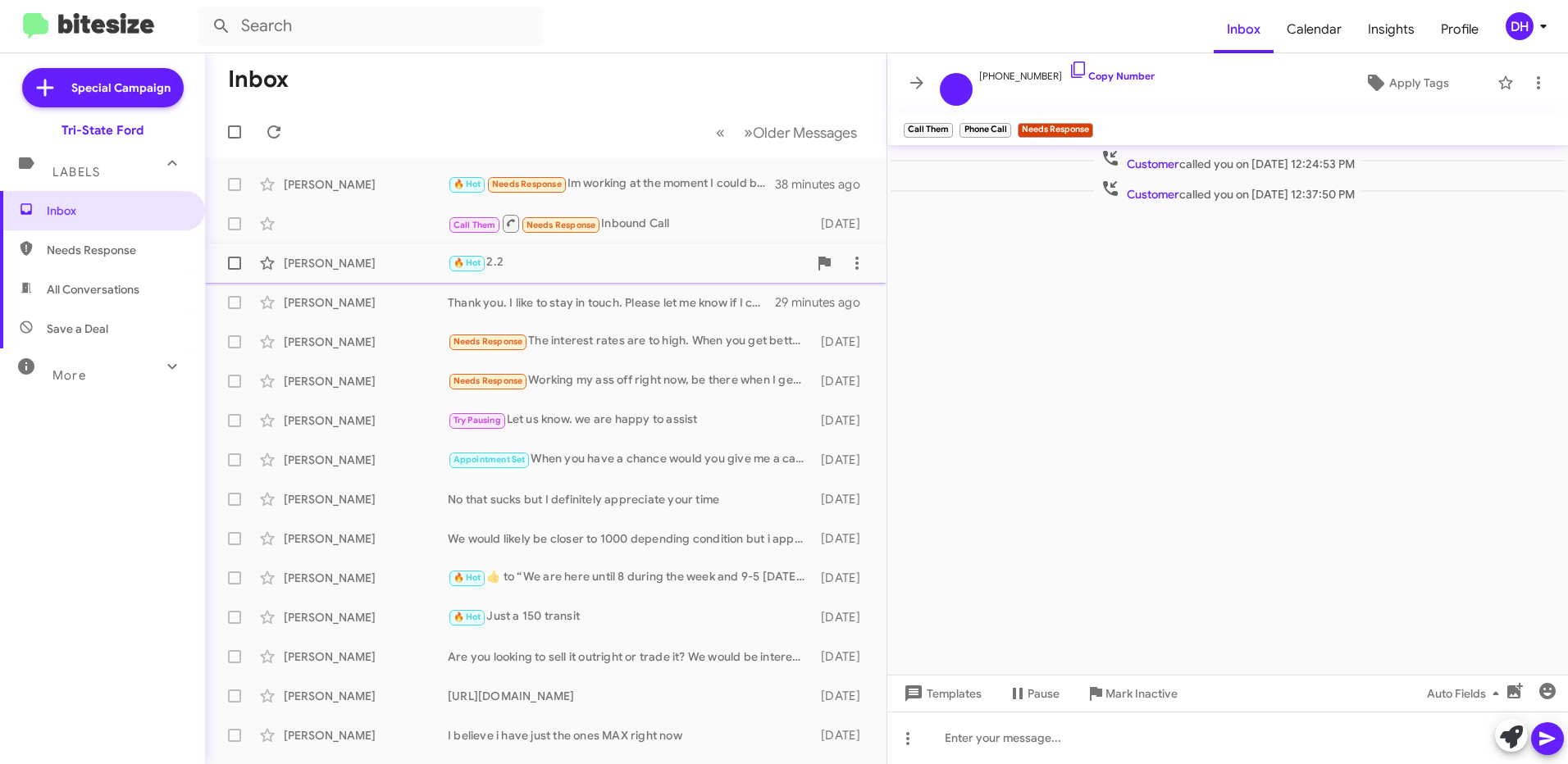
click at [547, 254] on div "🔥 Hot 2.2" at bounding box center [627, 263] width 360 height 19
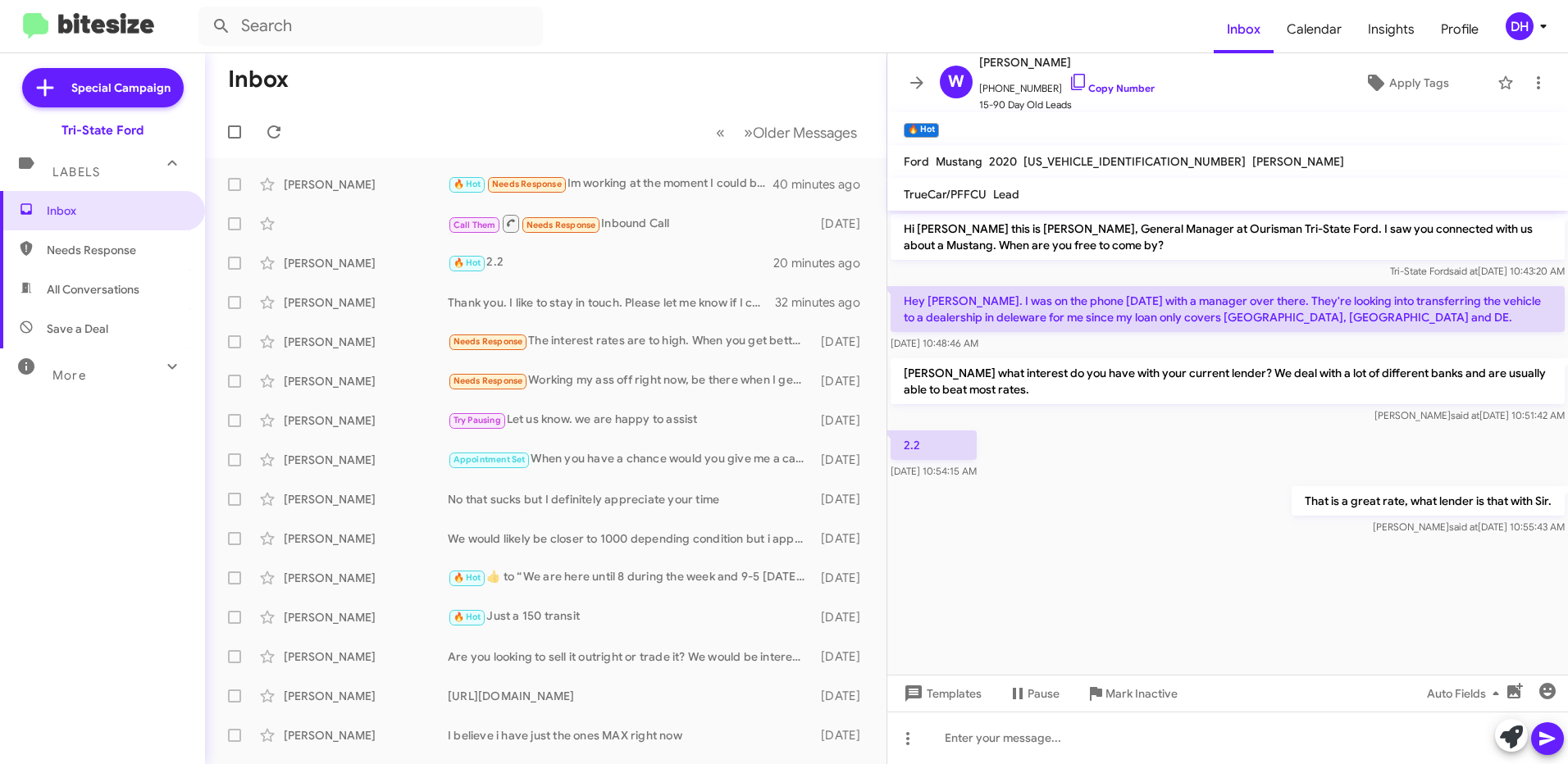
click at [570, 126] on mat-toolbar-row "« Previous » Next Older Messages" at bounding box center [546, 132] width 681 height 52
